Goal: Check status: Check status

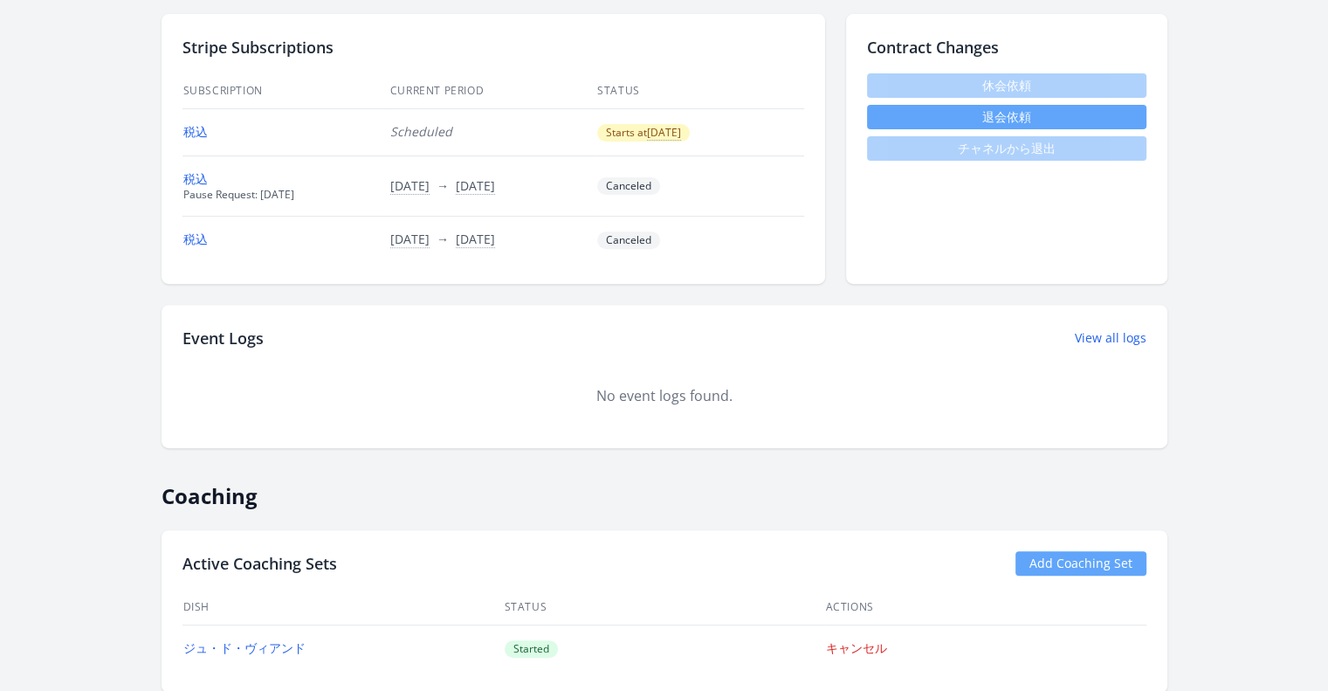
scroll to position [699, 0]
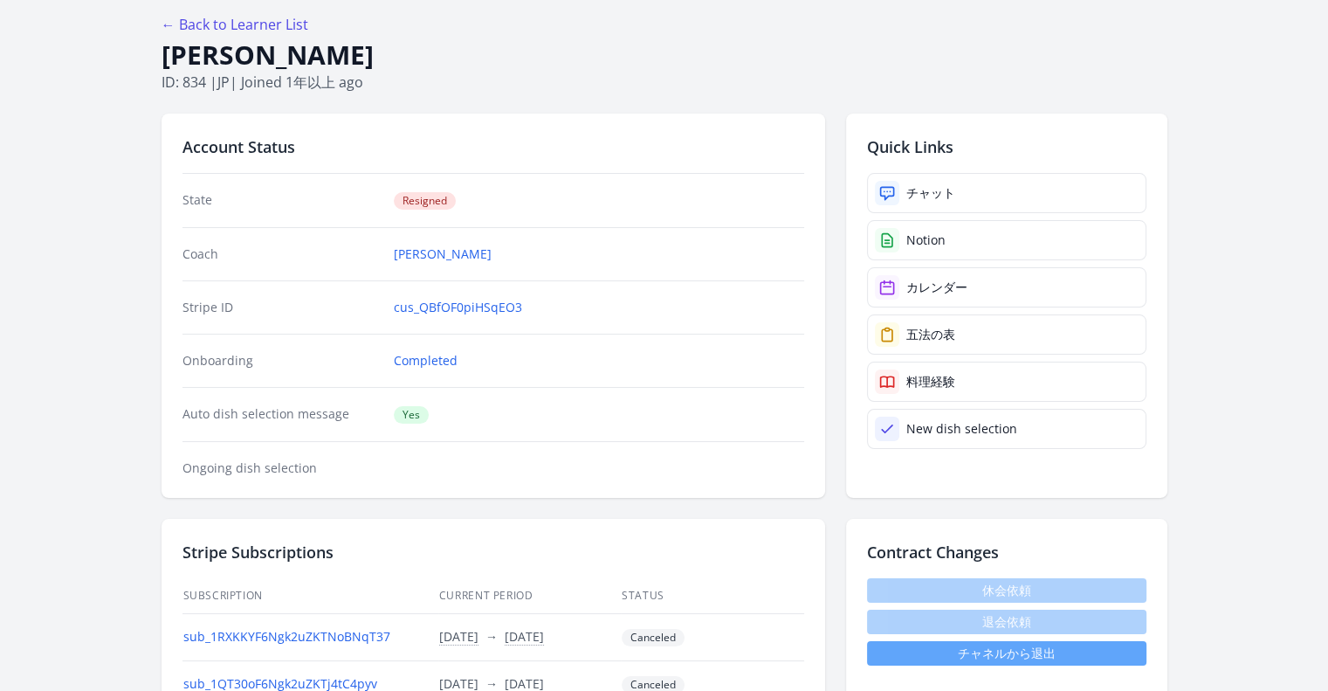
scroll to position [175, 0]
